Goal: Complete application form

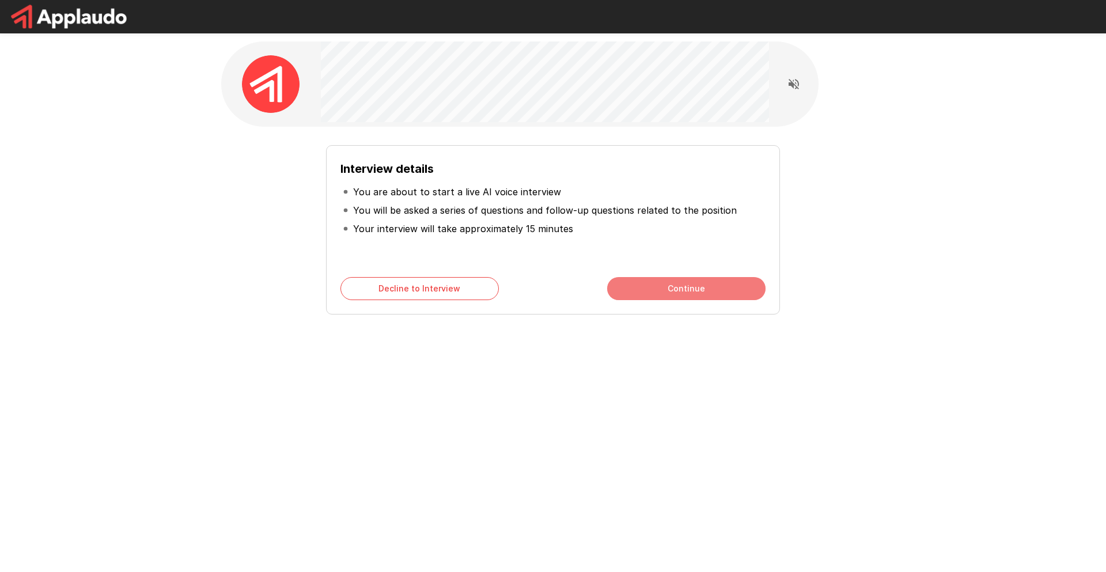
click at [643, 291] on button "Continue" at bounding box center [686, 288] width 158 height 23
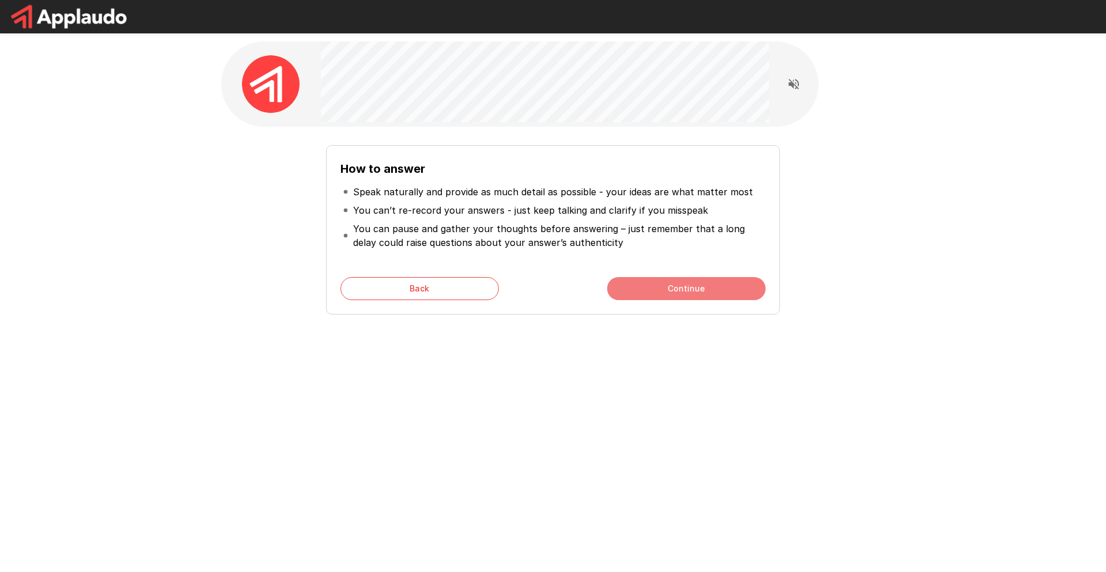
click at [682, 291] on button "Continue" at bounding box center [686, 288] width 158 height 23
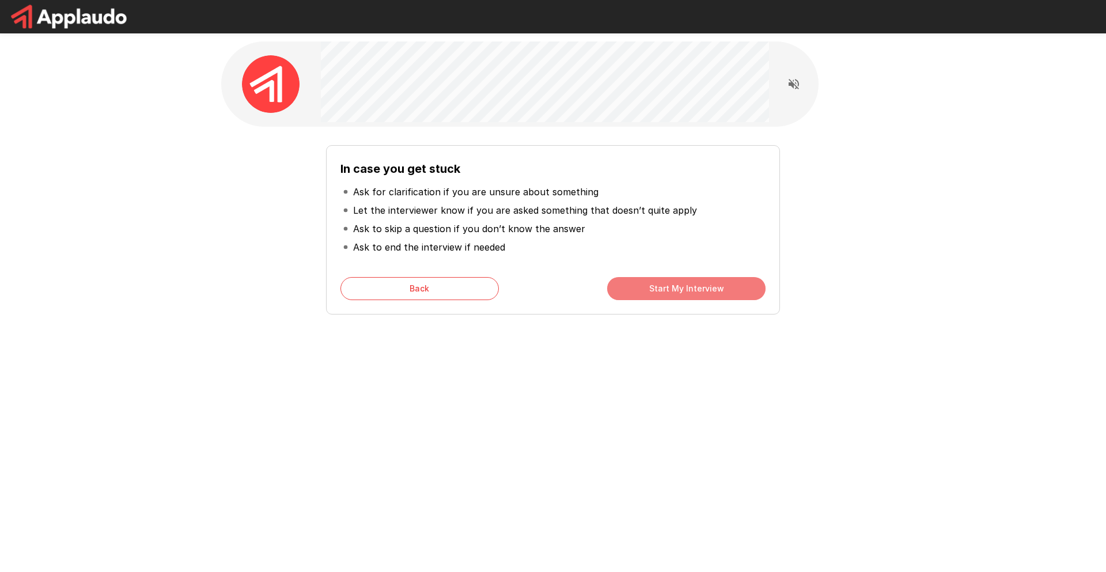
click at [652, 289] on button "Start My Interview" at bounding box center [686, 288] width 158 height 23
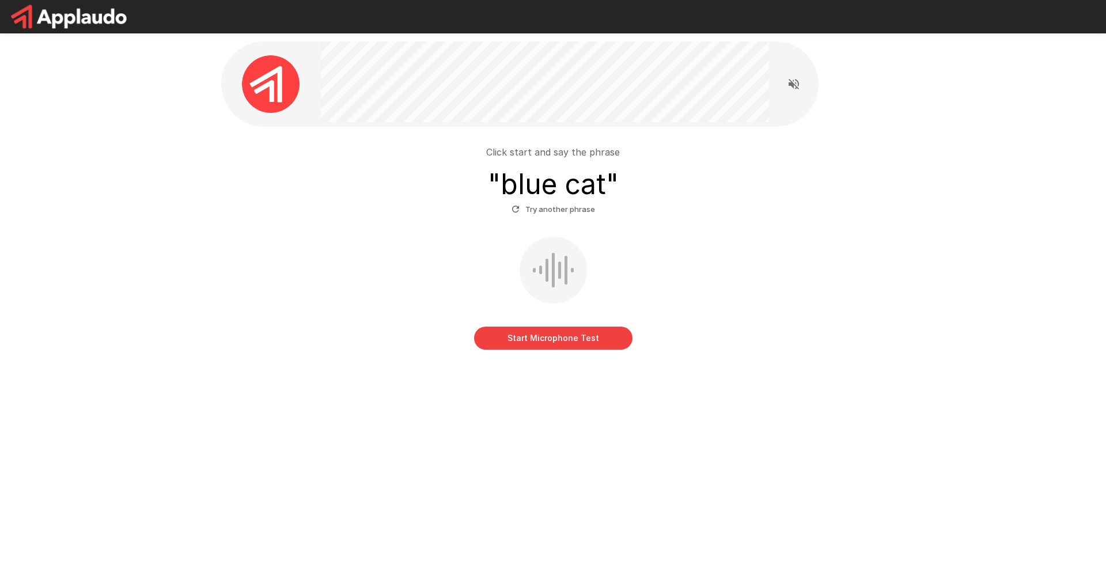
click at [543, 344] on button "Start Microphone Test" at bounding box center [553, 338] width 158 height 23
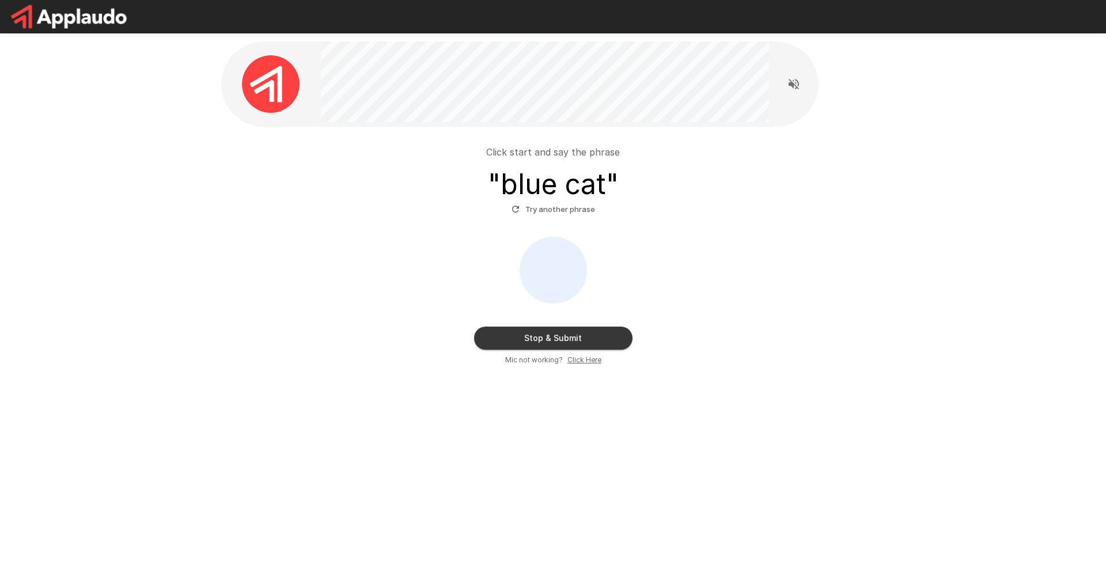
click at [559, 209] on button "Try another phrase" at bounding box center [553, 209] width 89 height 18
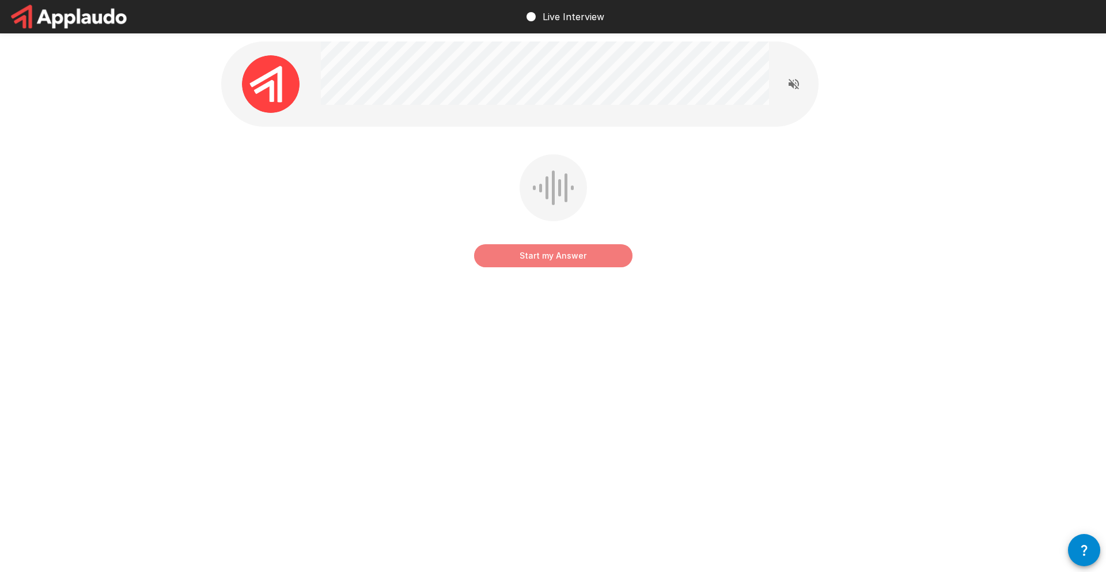
click at [558, 259] on button "Start my Answer" at bounding box center [553, 255] width 158 height 23
click at [571, 255] on button "Stop & Submit" at bounding box center [553, 255] width 158 height 23
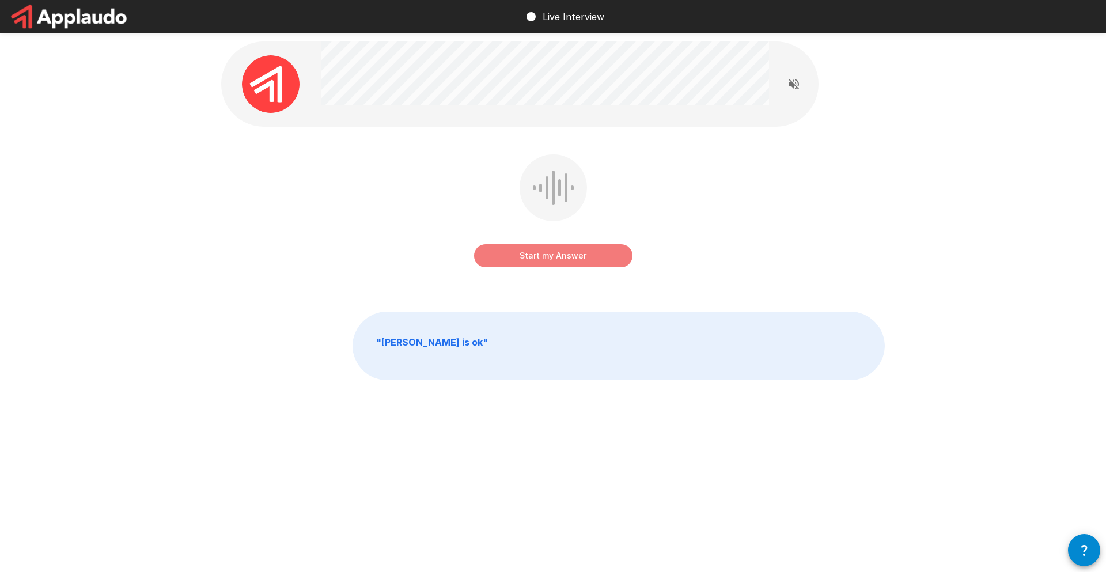
click at [551, 256] on button "Start my Answer" at bounding box center [553, 255] width 158 height 23
click at [554, 262] on button "Stop & Submit" at bounding box center [553, 255] width 158 height 23
click at [563, 256] on button "Start my Answer" at bounding box center [553, 255] width 158 height 23
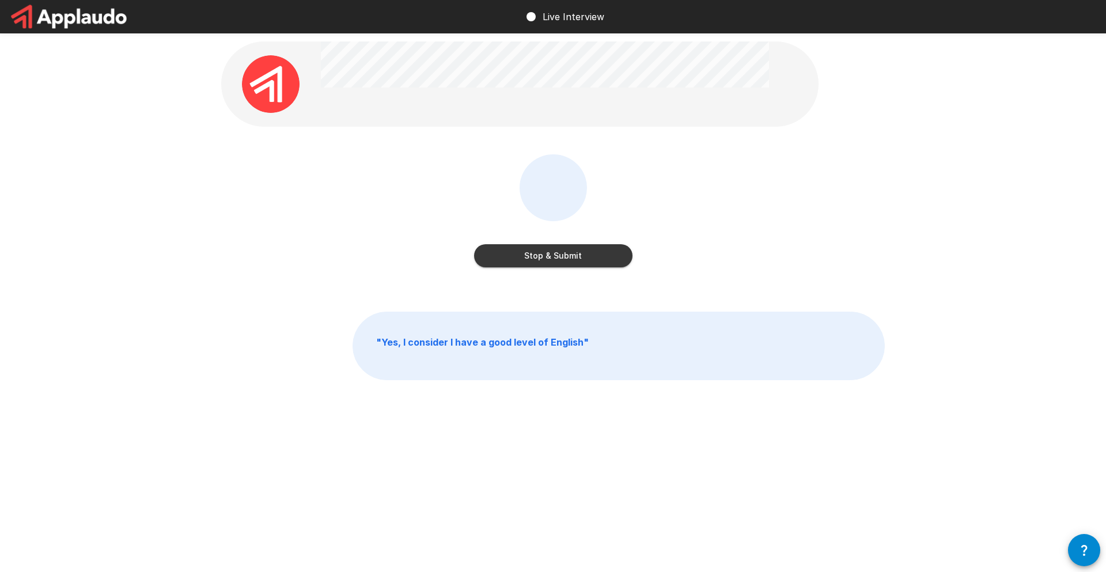
click at [562, 260] on button "Stop & Submit" at bounding box center [553, 255] width 158 height 23
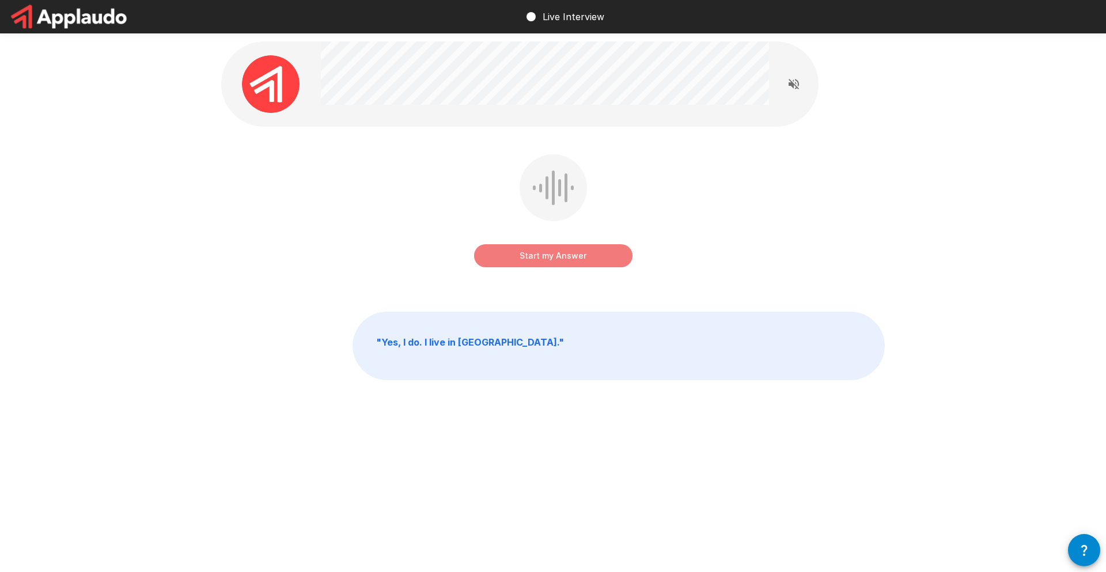
click at [554, 258] on button "Start my Answer" at bounding box center [553, 255] width 158 height 23
click at [582, 260] on button "Stop & Submit" at bounding box center [553, 255] width 158 height 23
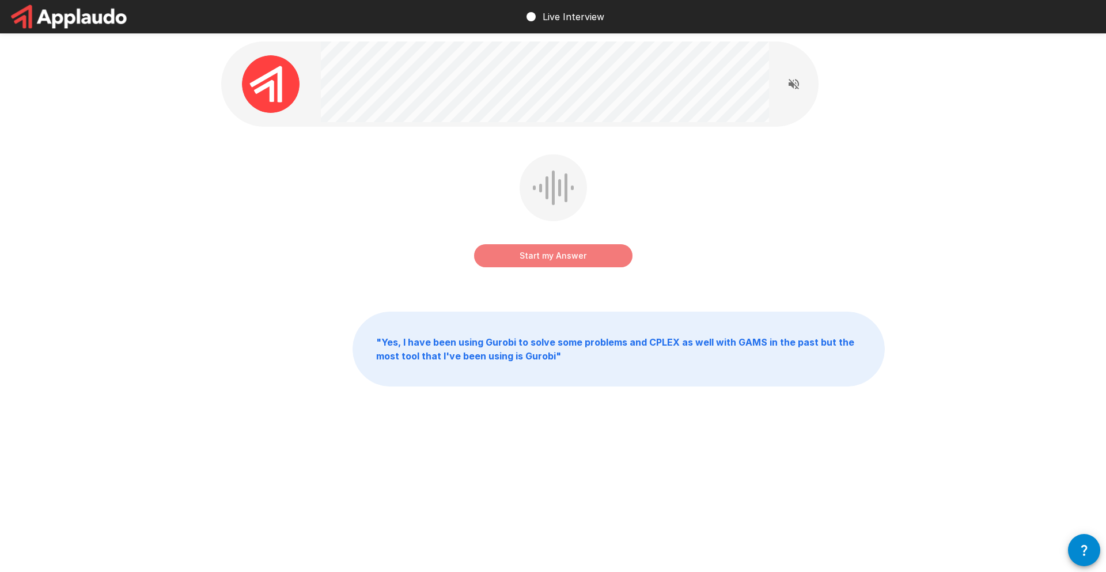
click at [545, 256] on button "Start my Answer" at bounding box center [553, 255] width 158 height 23
click at [556, 254] on button "Stop & Submit" at bounding box center [553, 255] width 158 height 23
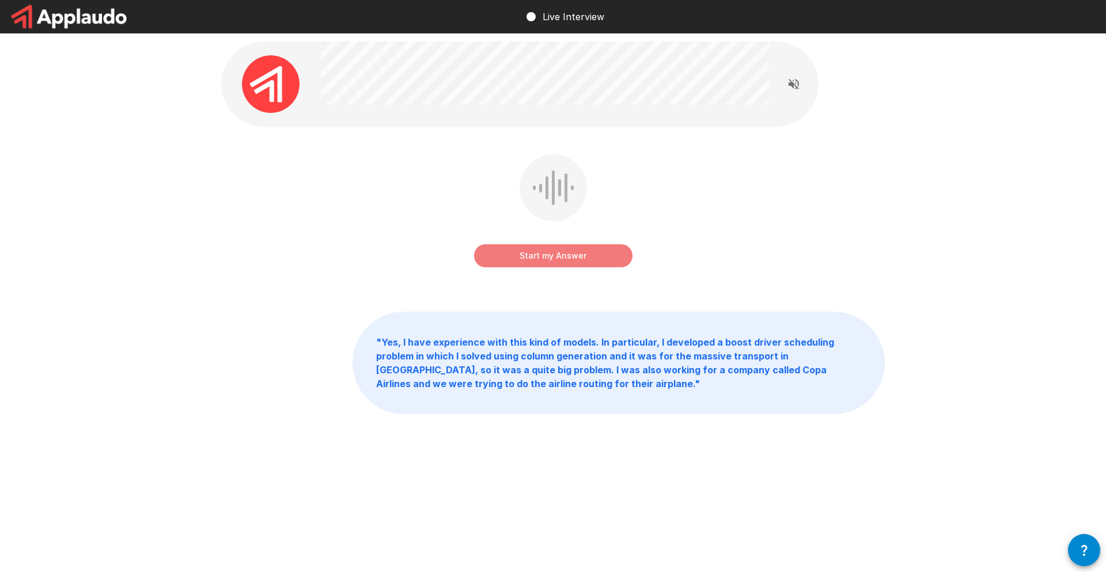
click at [561, 259] on button "Start my Answer" at bounding box center [553, 255] width 158 height 23
click at [555, 255] on button "Stop & Submit" at bounding box center [553, 255] width 158 height 23
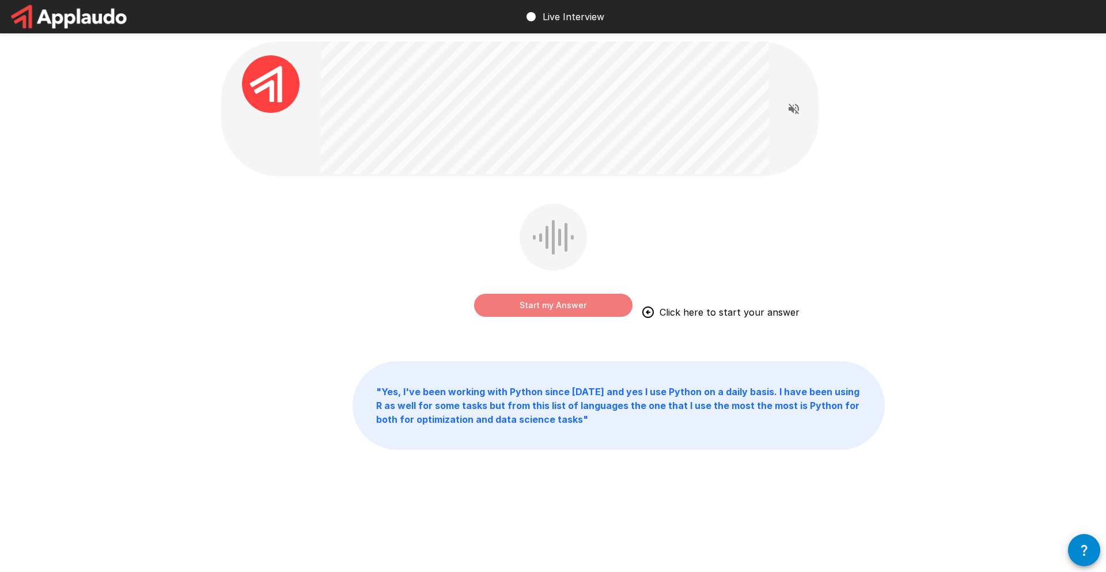
click at [529, 304] on button "Start my Answer" at bounding box center [553, 305] width 158 height 23
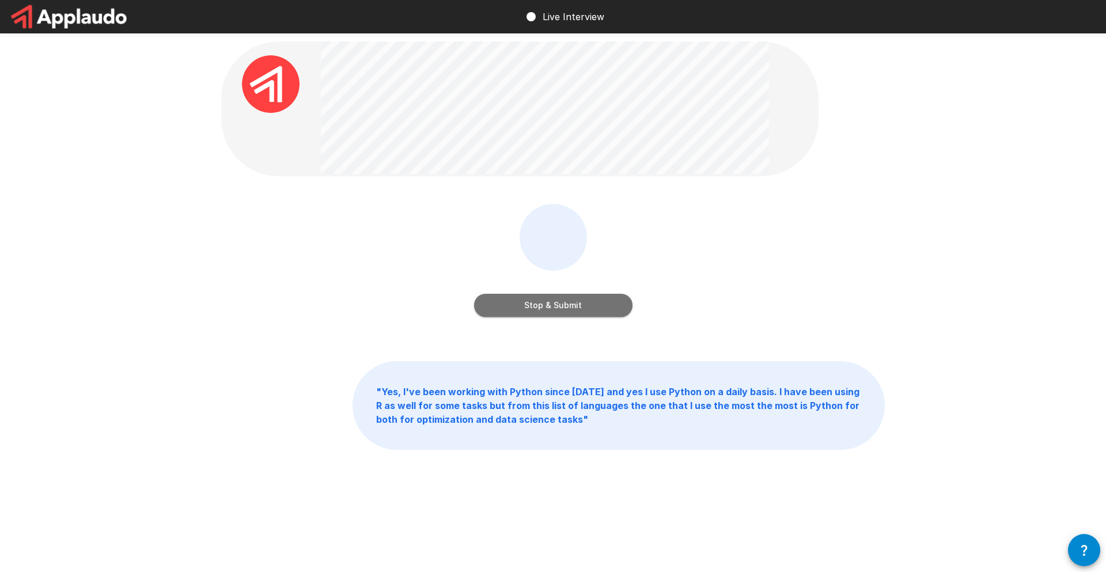
click at [559, 304] on button "Stop & Submit" at bounding box center [553, 305] width 158 height 23
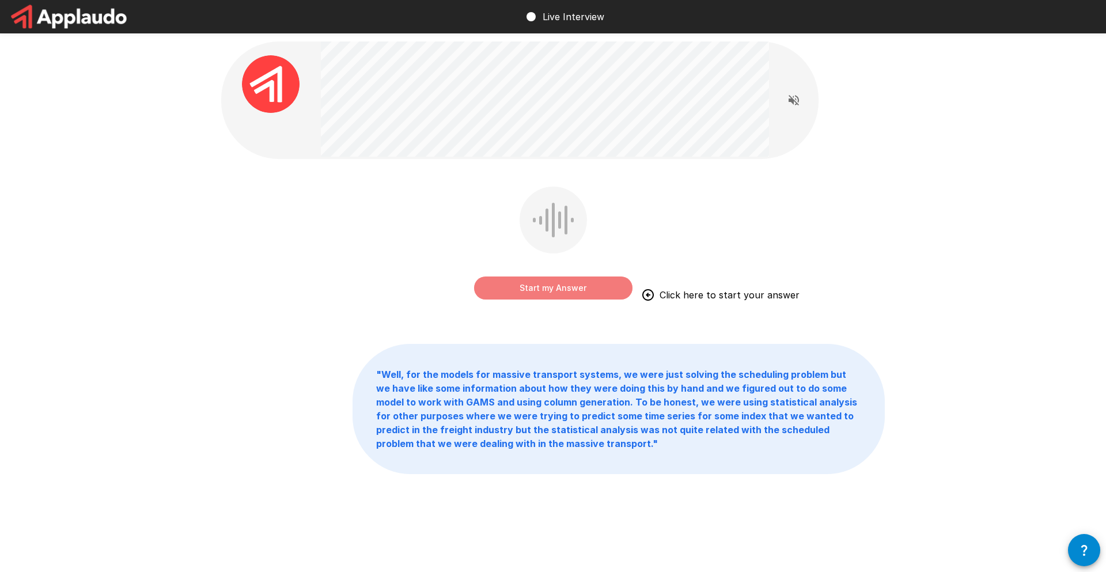
click at [547, 289] on button "Start my Answer" at bounding box center [553, 287] width 158 height 23
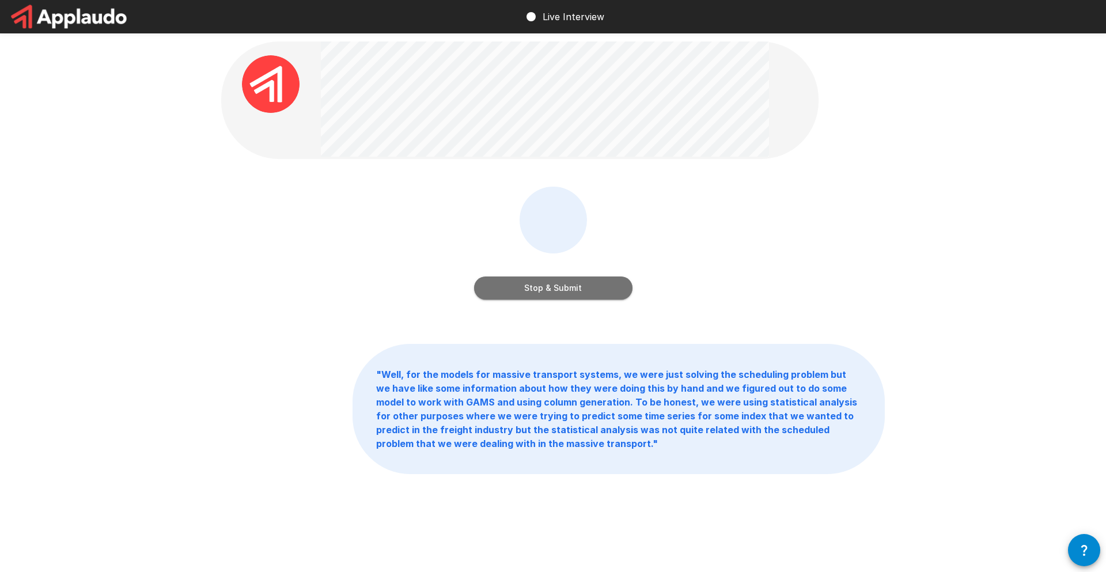
click at [550, 290] on button "Stop & Submit" at bounding box center [553, 287] width 158 height 23
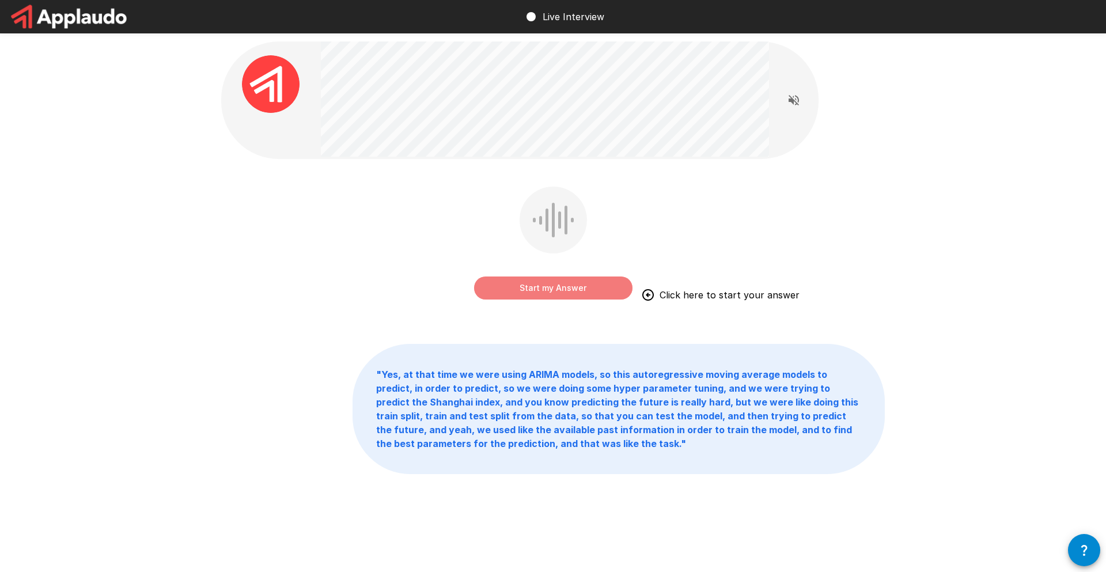
click at [551, 290] on button "Start my Answer" at bounding box center [553, 287] width 158 height 23
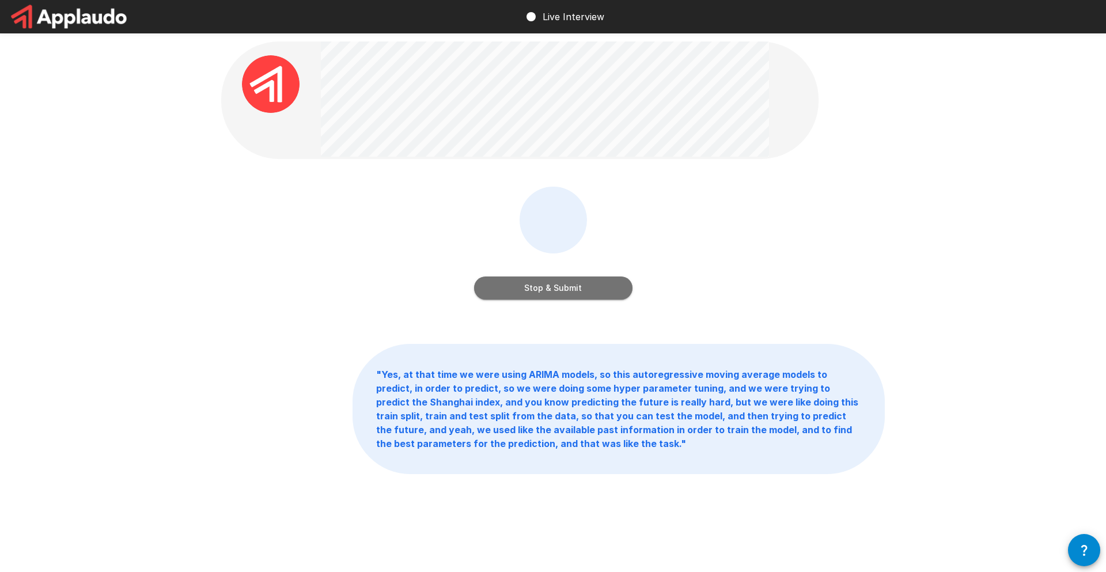
click at [532, 289] on button "Stop & Submit" at bounding box center [553, 287] width 158 height 23
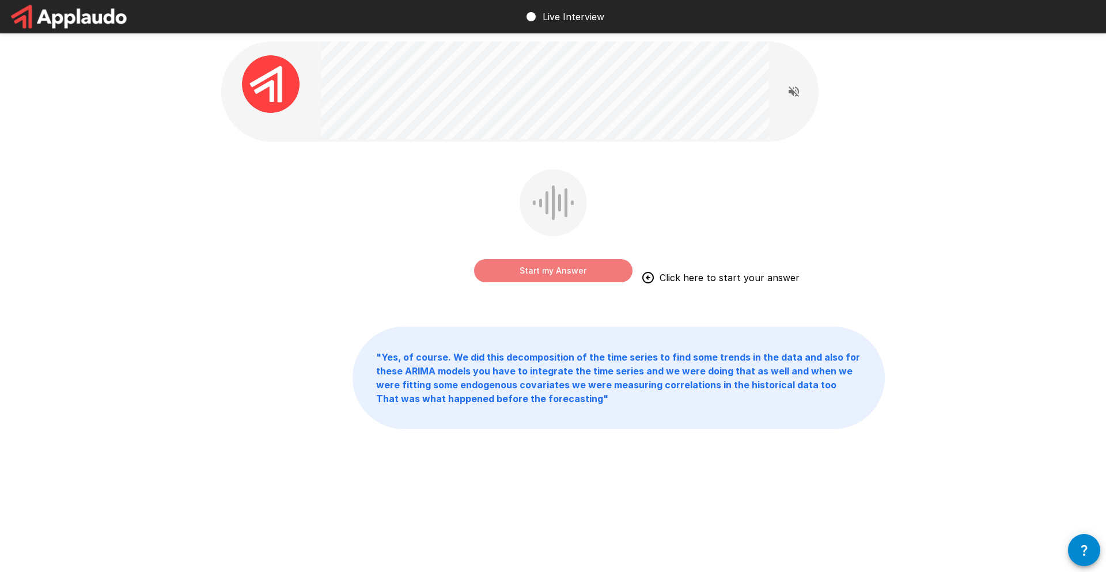
click at [547, 272] on button "Start my Answer" at bounding box center [553, 270] width 158 height 23
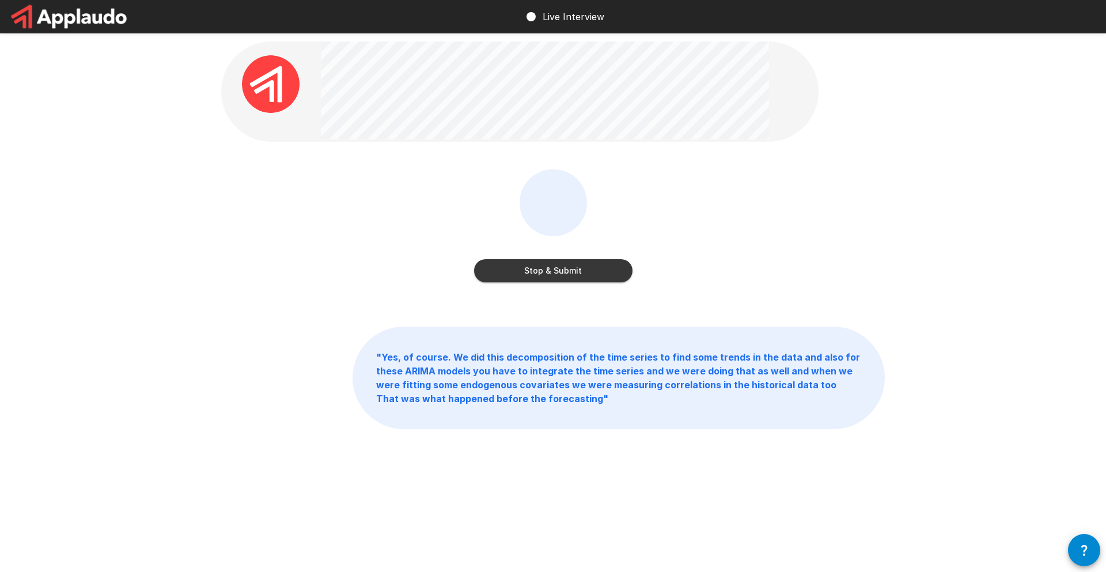
click at [533, 274] on button "Stop & Submit" at bounding box center [553, 270] width 158 height 23
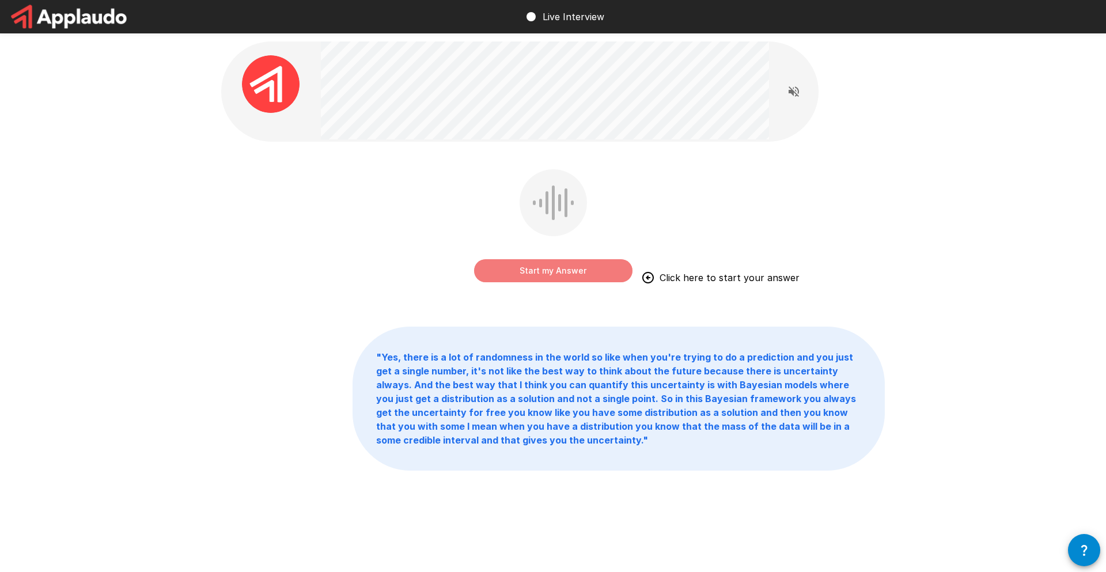
click at [548, 274] on button "Start my Answer" at bounding box center [553, 270] width 158 height 23
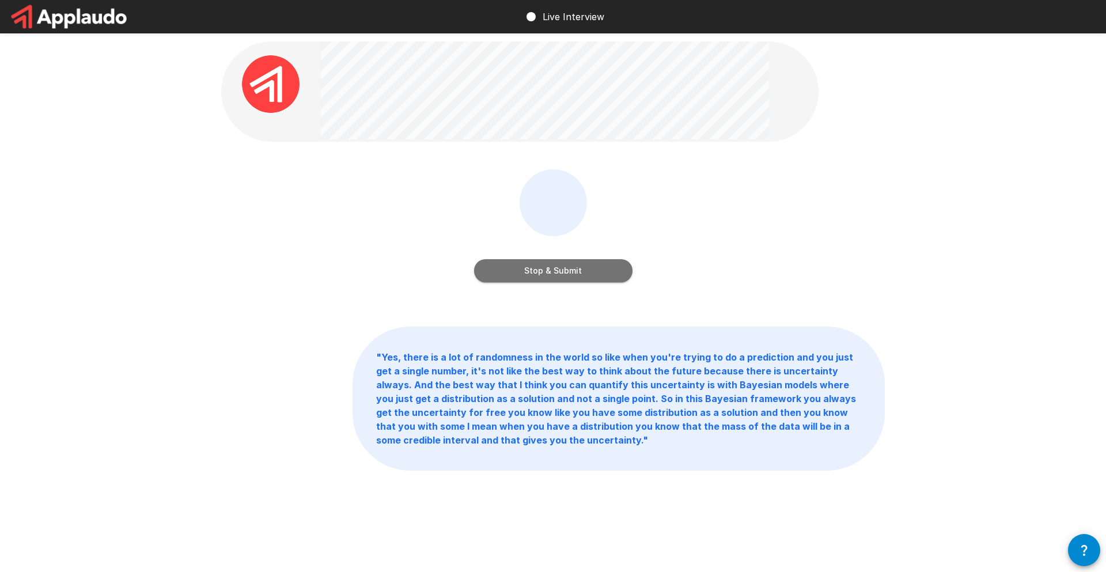
click at [573, 268] on button "Stop & Submit" at bounding box center [553, 270] width 158 height 23
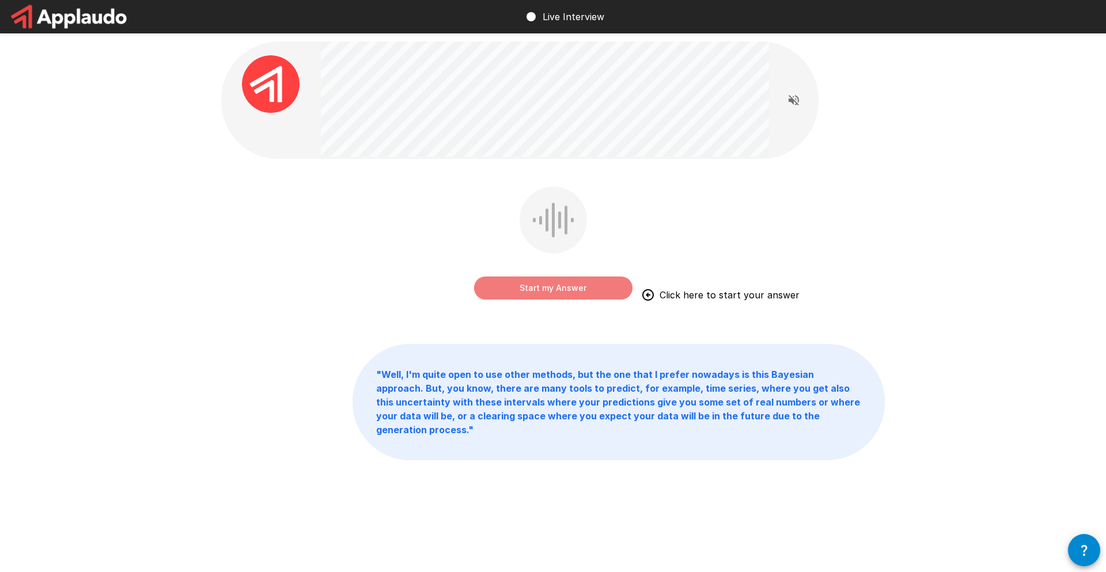
click at [533, 291] on button "Start my Answer" at bounding box center [553, 287] width 158 height 23
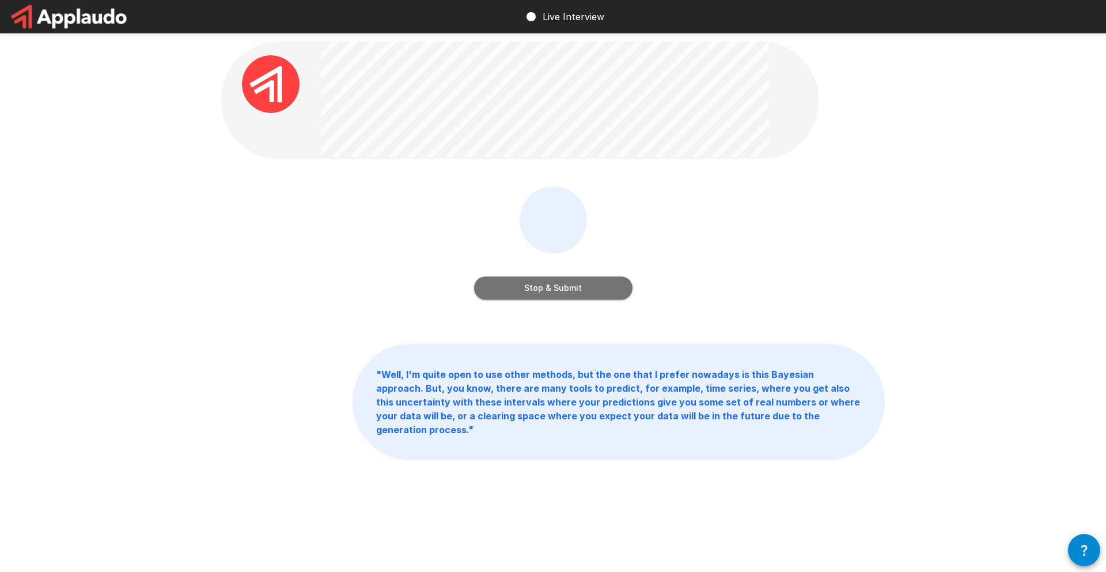
click at [577, 293] on button "Stop & Submit" at bounding box center [553, 287] width 158 height 23
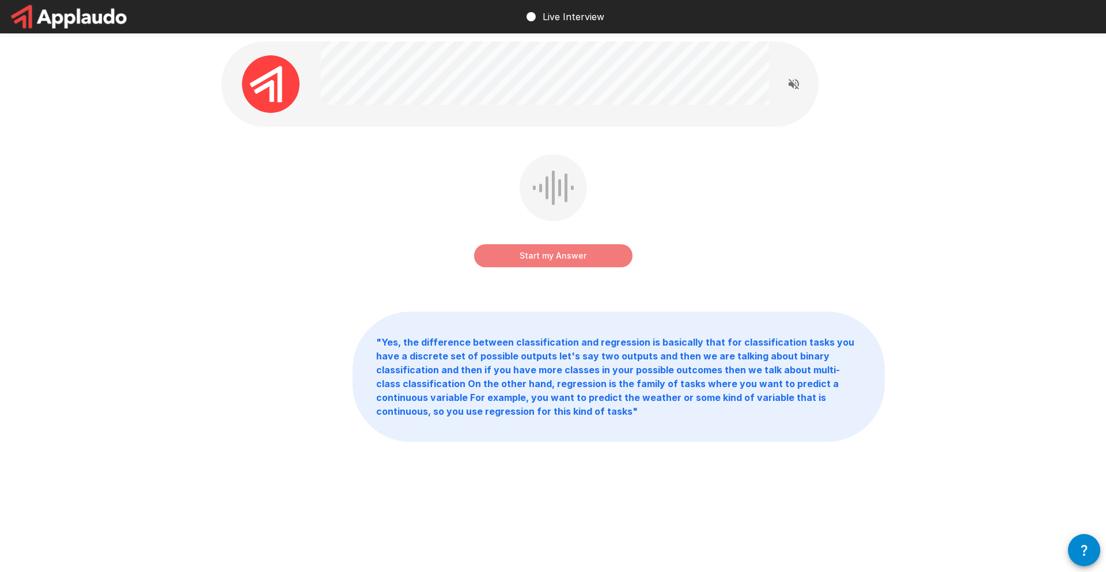
click at [562, 257] on button "Start my Answer" at bounding box center [553, 255] width 158 height 23
click at [567, 257] on button "Stop & Submit" at bounding box center [553, 255] width 158 height 23
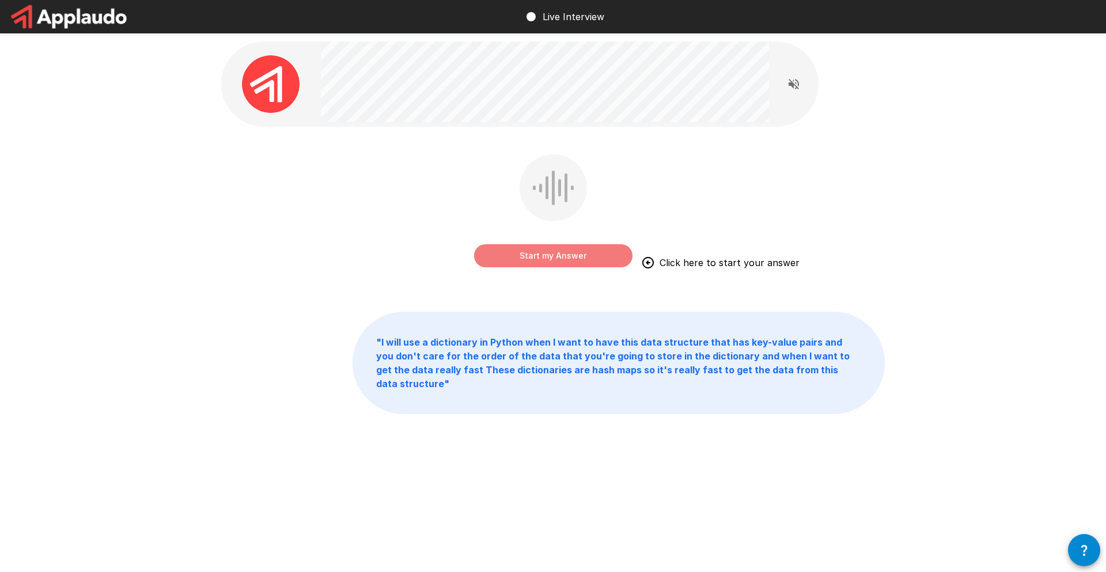
click at [600, 259] on button "Start my Answer" at bounding box center [553, 255] width 158 height 23
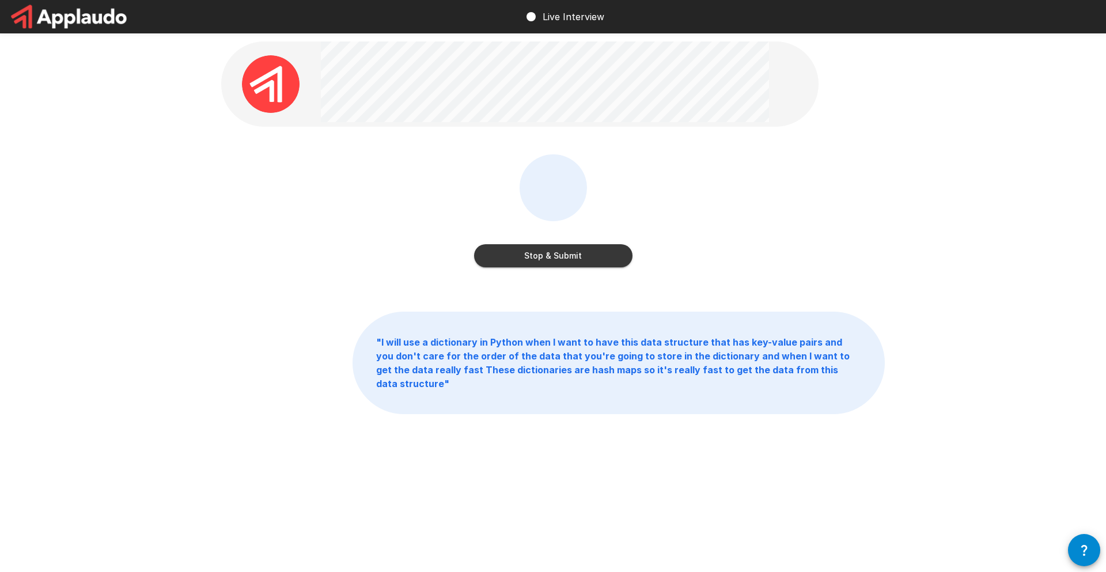
click at [581, 260] on button "Stop & Submit" at bounding box center [553, 255] width 158 height 23
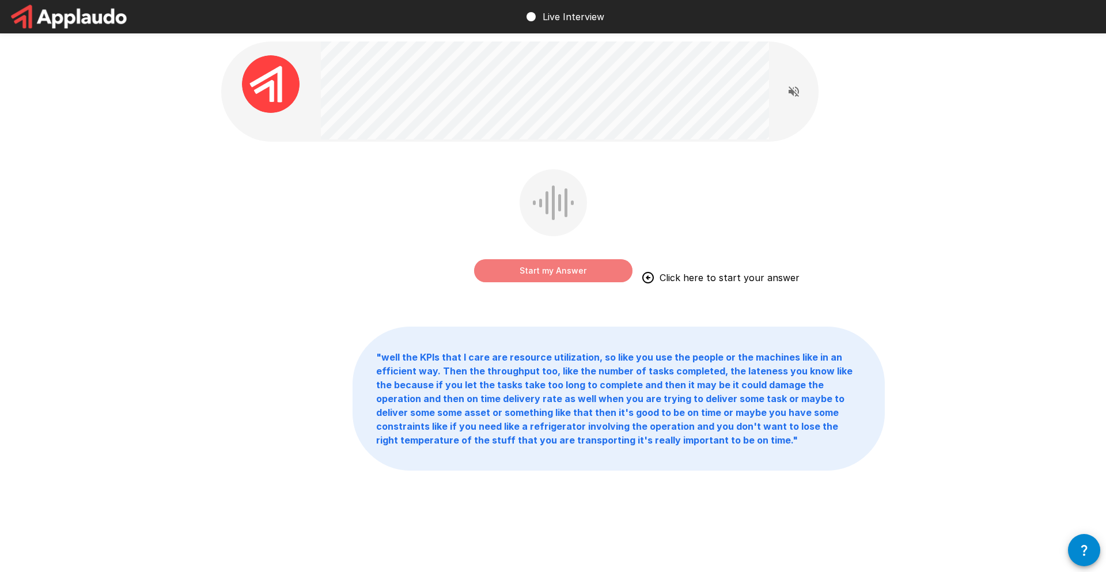
click at [566, 273] on button "Start my Answer" at bounding box center [553, 270] width 158 height 23
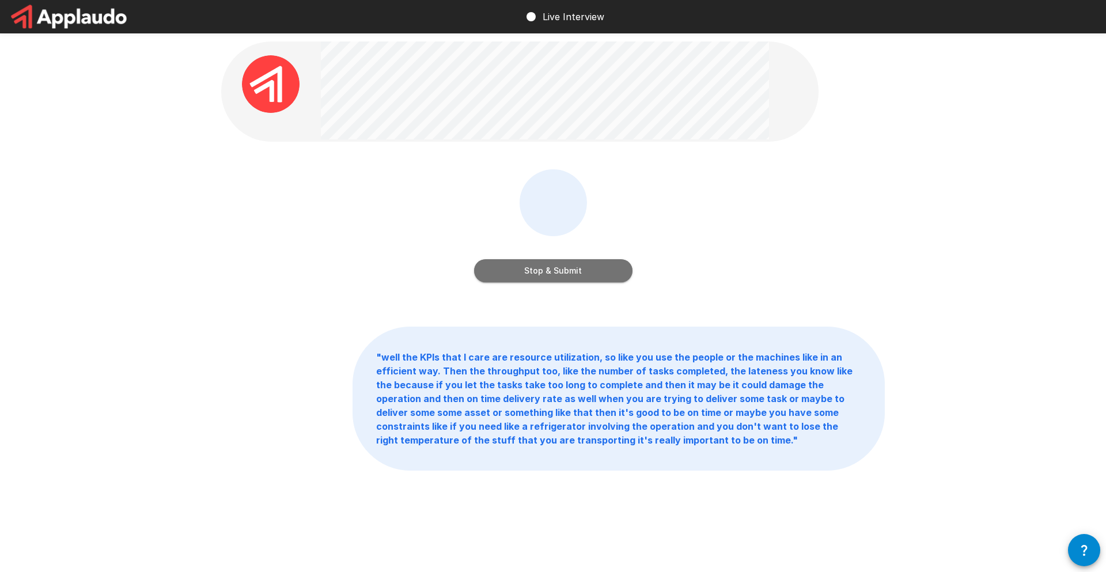
click at [524, 268] on button "Stop & Submit" at bounding box center [553, 270] width 158 height 23
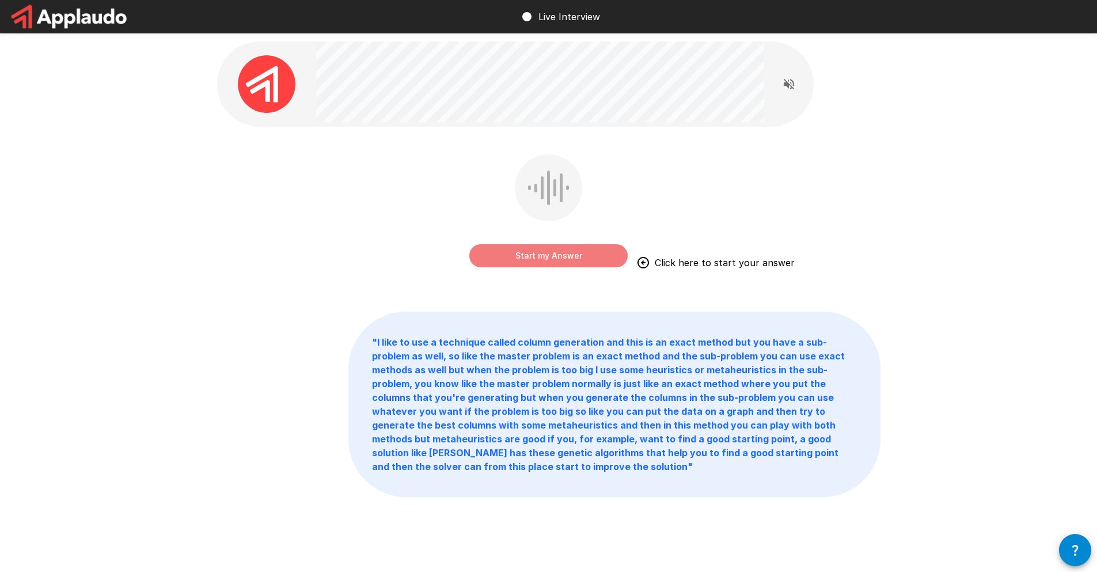
click at [536, 257] on button "Start my Answer" at bounding box center [548, 255] width 158 height 23
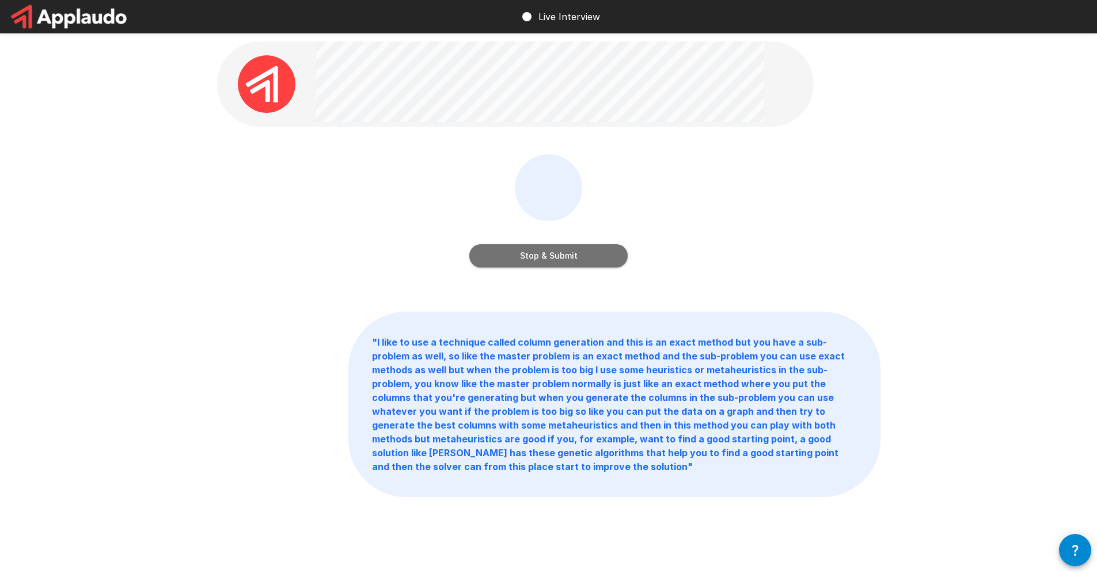
click at [529, 257] on button "Stop & Submit" at bounding box center [548, 255] width 158 height 23
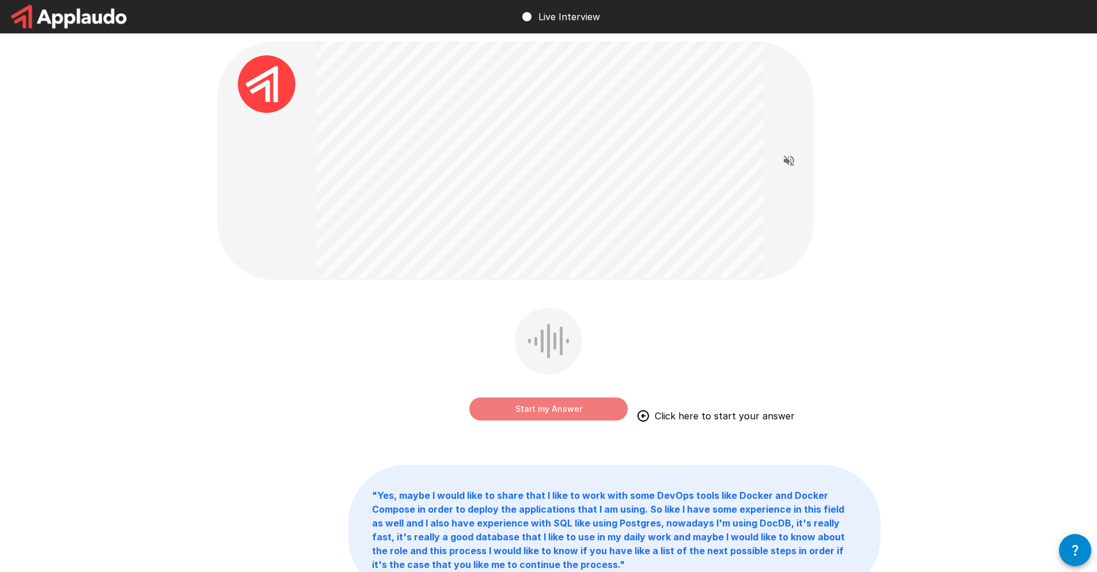
click at [552, 407] on button "Start my Answer" at bounding box center [548, 408] width 158 height 23
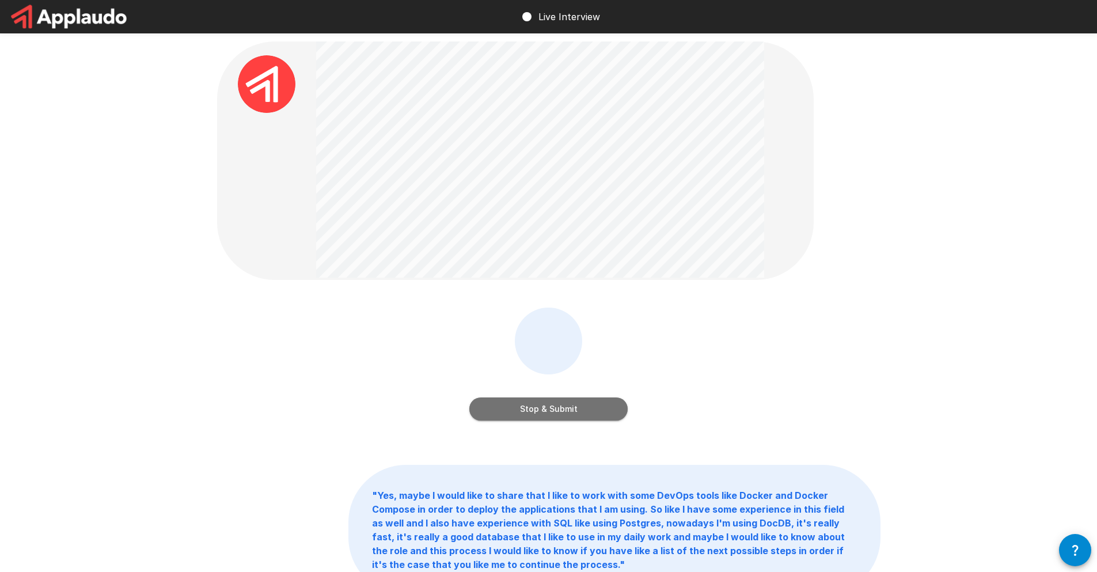
click at [536, 416] on button "Stop & Submit" at bounding box center [548, 408] width 158 height 23
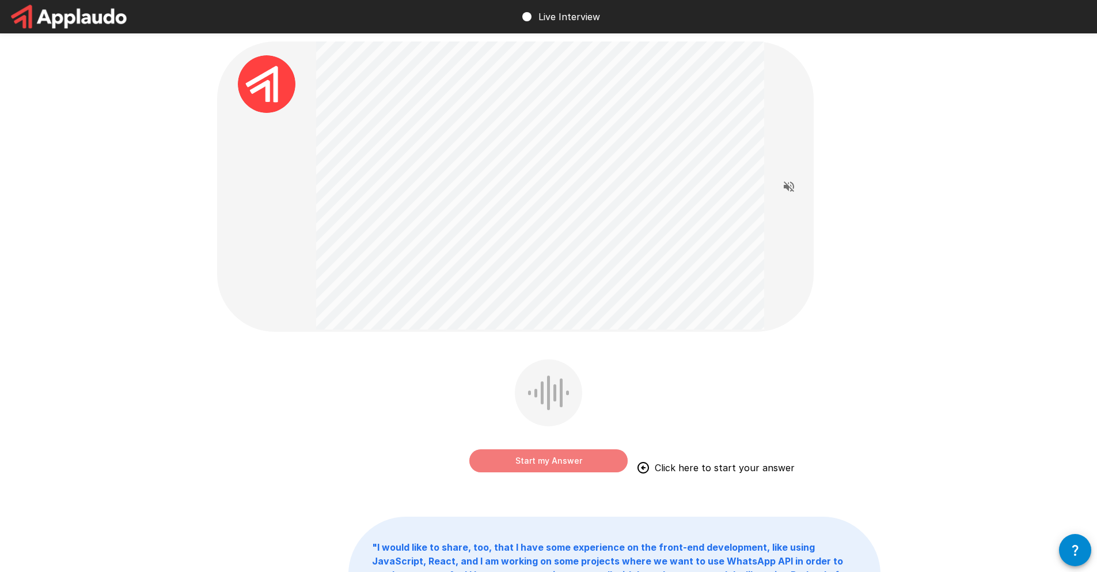
click at [523, 463] on button "Start my Answer" at bounding box center [548, 460] width 158 height 23
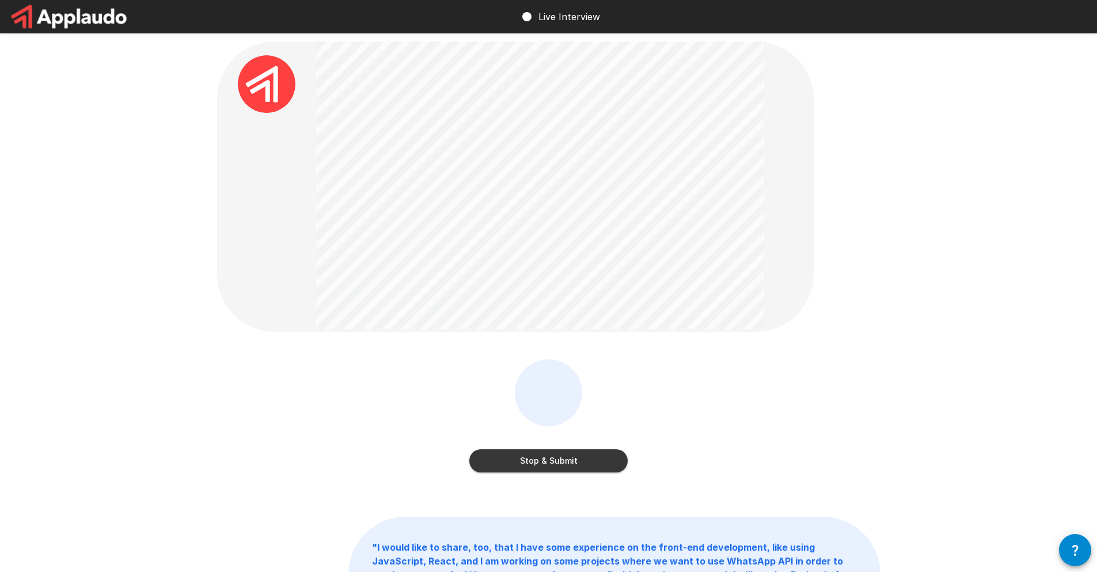
click at [537, 452] on button "Stop & Submit" at bounding box center [548, 460] width 158 height 23
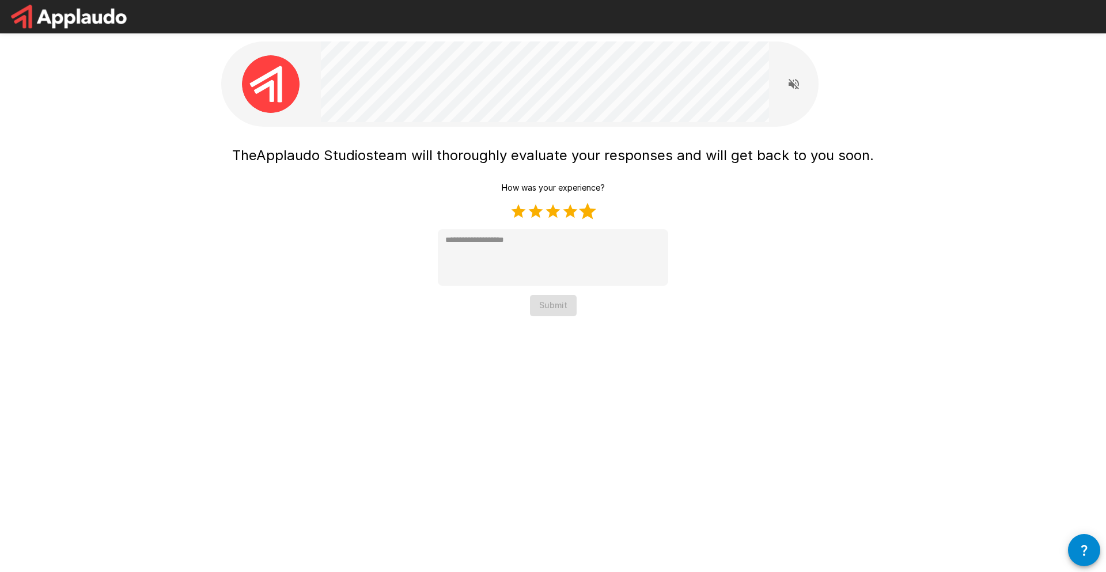
click at [587, 214] on label "5 Stars" at bounding box center [587, 211] width 17 height 17
type textarea "*"
click at [558, 304] on button "Submit" at bounding box center [553, 305] width 47 height 21
